Goal: Navigation & Orientation: Understand site structure

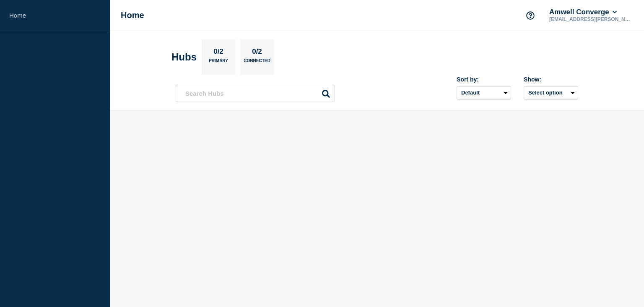
click at [602, 18] on p "[EMAIL_ADDRESS][PERSON_NAME][DOMAIN_NAME]" at bounding box center [591, 19] width 87 height 6
click at [602, 13] on button "Amwell Converge" at bounding box center [583, 12] width 71 height 8
click at [380, 19] on div "Home Amwell Converge ben.rednor@amwell.com" at bounding box center [377, 15] width 534 height 31
click at [539, 21] on button "Account settings" at bounding box center [531, 16] width 18 height 18
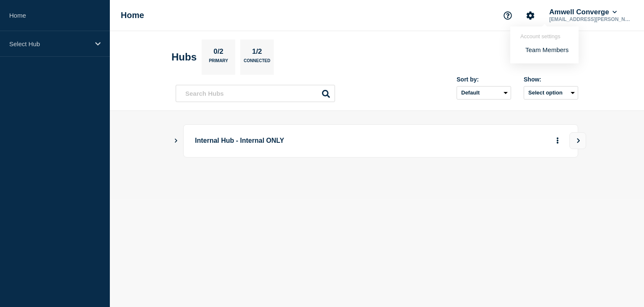
click at [421, 237] on body "Home Select Hub Home Account settings Team Members Amwell Converge ben.rednor@a…" at bounding box center [322, 153] width 644 height 307
click at [177, 140] on icon "Show Connected Hubs" at bounding box center [176, 140] width 3 height 4
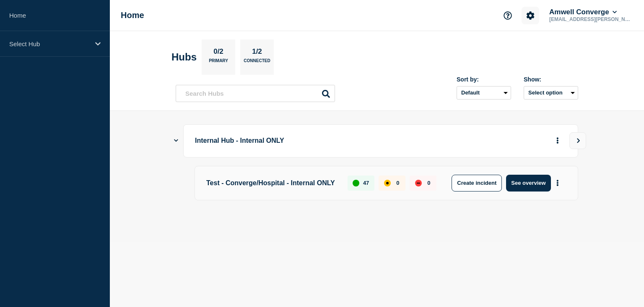
click at [535, 16] on icon "Account settings" at bounding box center [530, 15] width 8 height 8
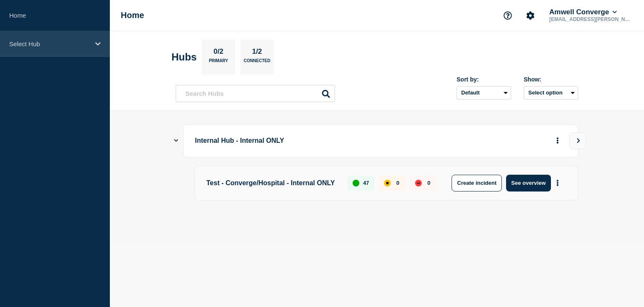
click at [102, 43] on div "Select Hub" at bounding box center [55, 44] width 110 height 26
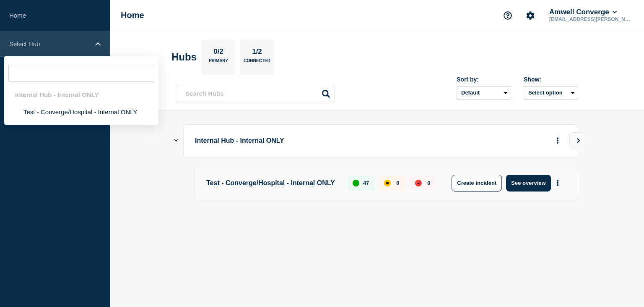
click at [102, 43] on div "Select Hub" at bounding box center [55, 44] width 110 height 26
